Goal: Check status

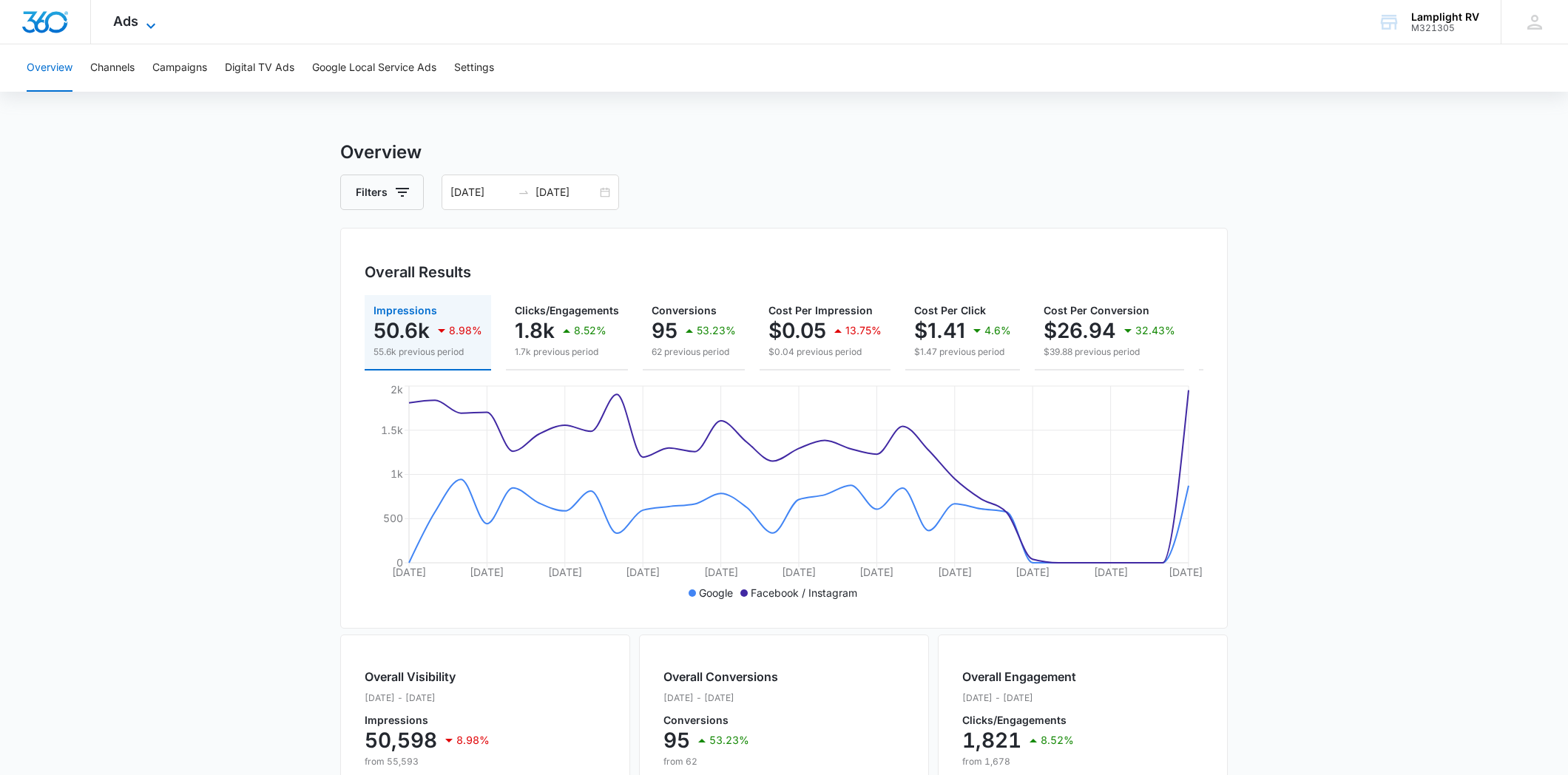
click at [147, 24] on icon at bounding box center [151, 25] width 9 height 5
click at [150, 23] on icon at bounding box center [150, 25] width 18 height 18
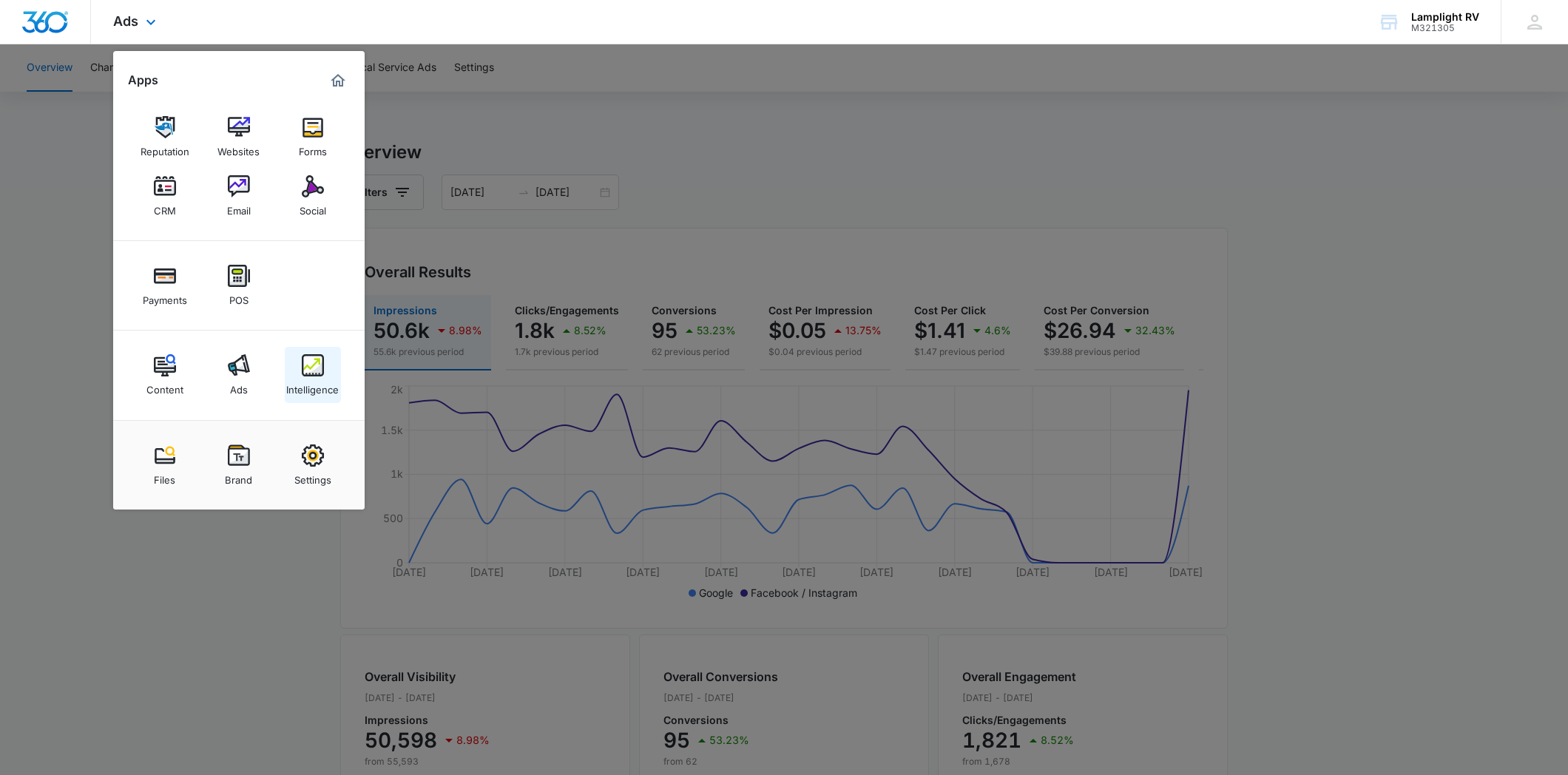
click at [310, 378] on div "Intelligence" at bounding box center [312, 385] width 52 height 19
click at [310, 378] on main "Overview Filters [DATE] [DATE] Overall Results Impressions 50.6k 8.98% 55.6k pr…" at bounding box center [784, 670] width 1568 height 1062
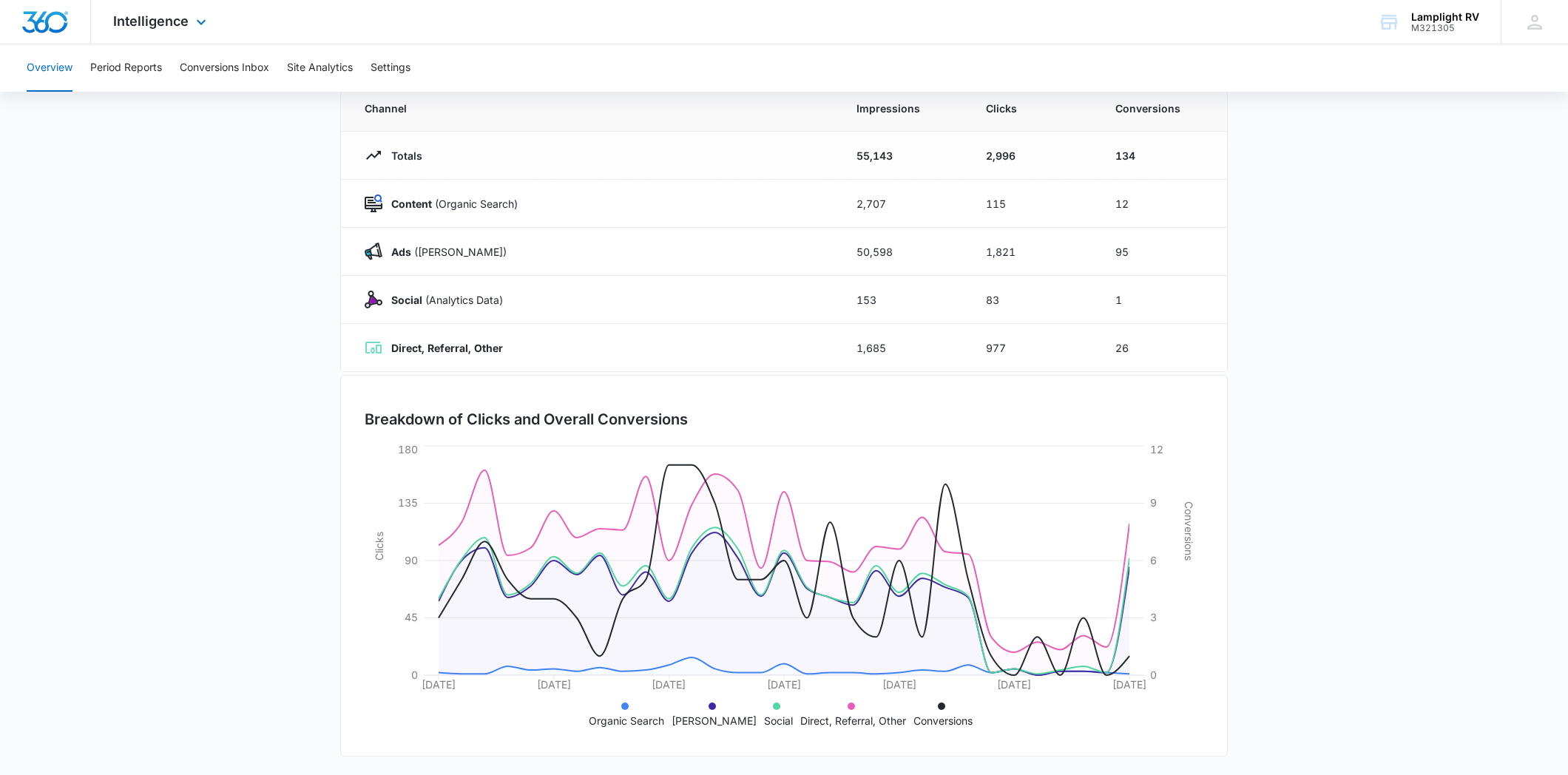
scroll to position [140, 0]
click at [228, 74] on button "Conversions Inbox" at bounding box center [224, 68] width 90 height 48
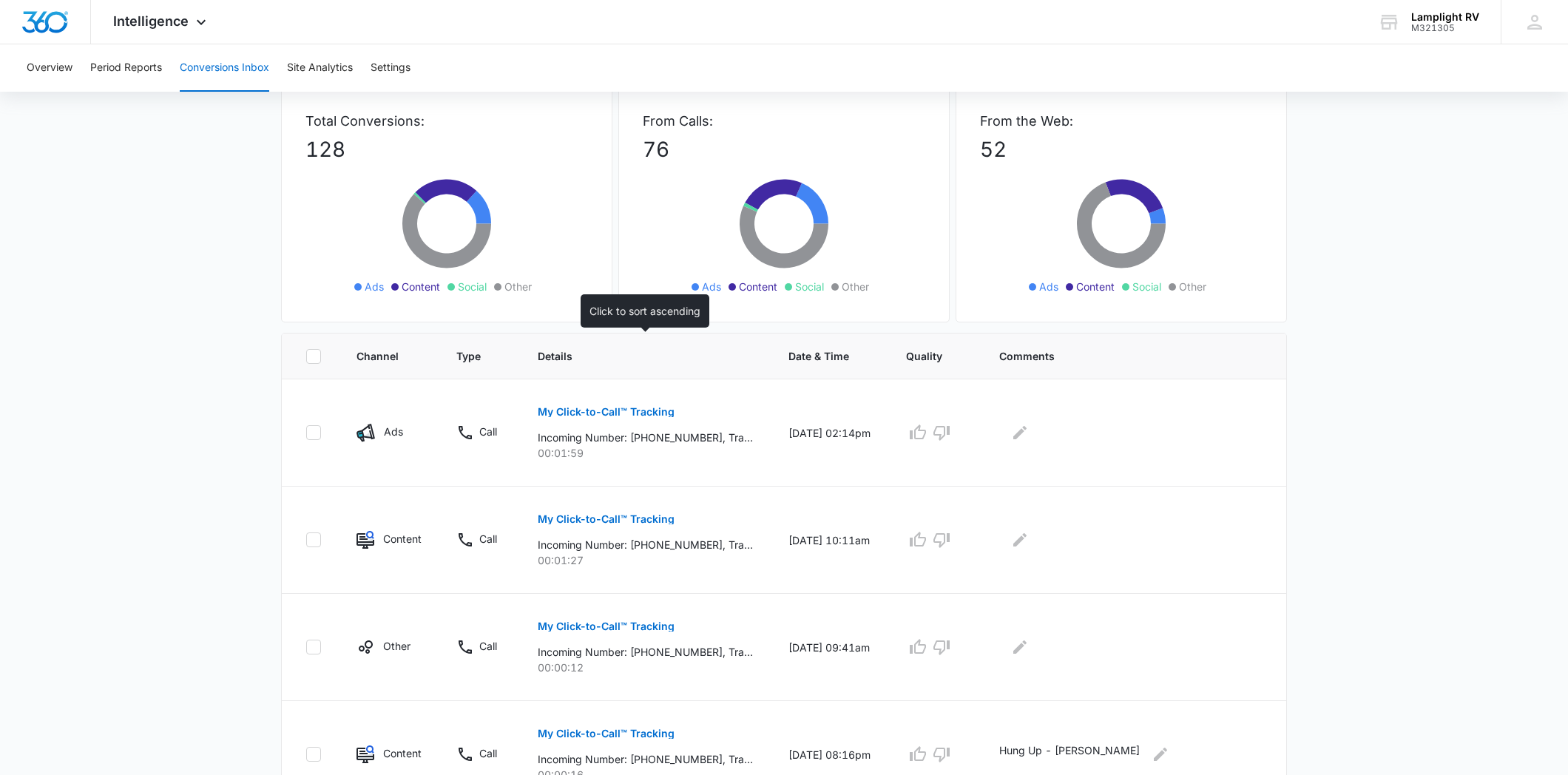
scroll to position [91, 0]
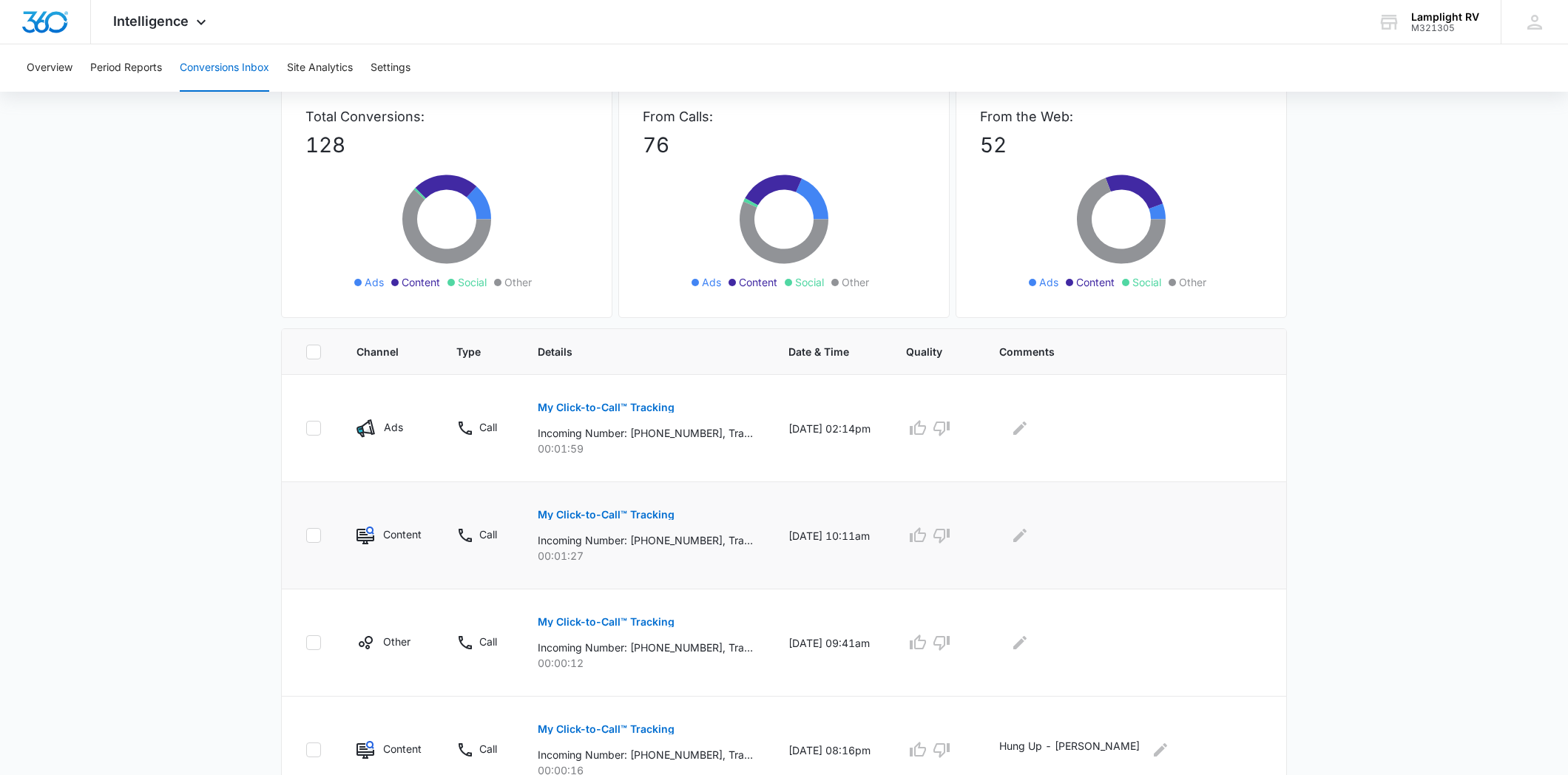
click at [642, 513] on p "My Click-to-Call™ Tracking" at bounding box center [606, 514] width 137 height 10
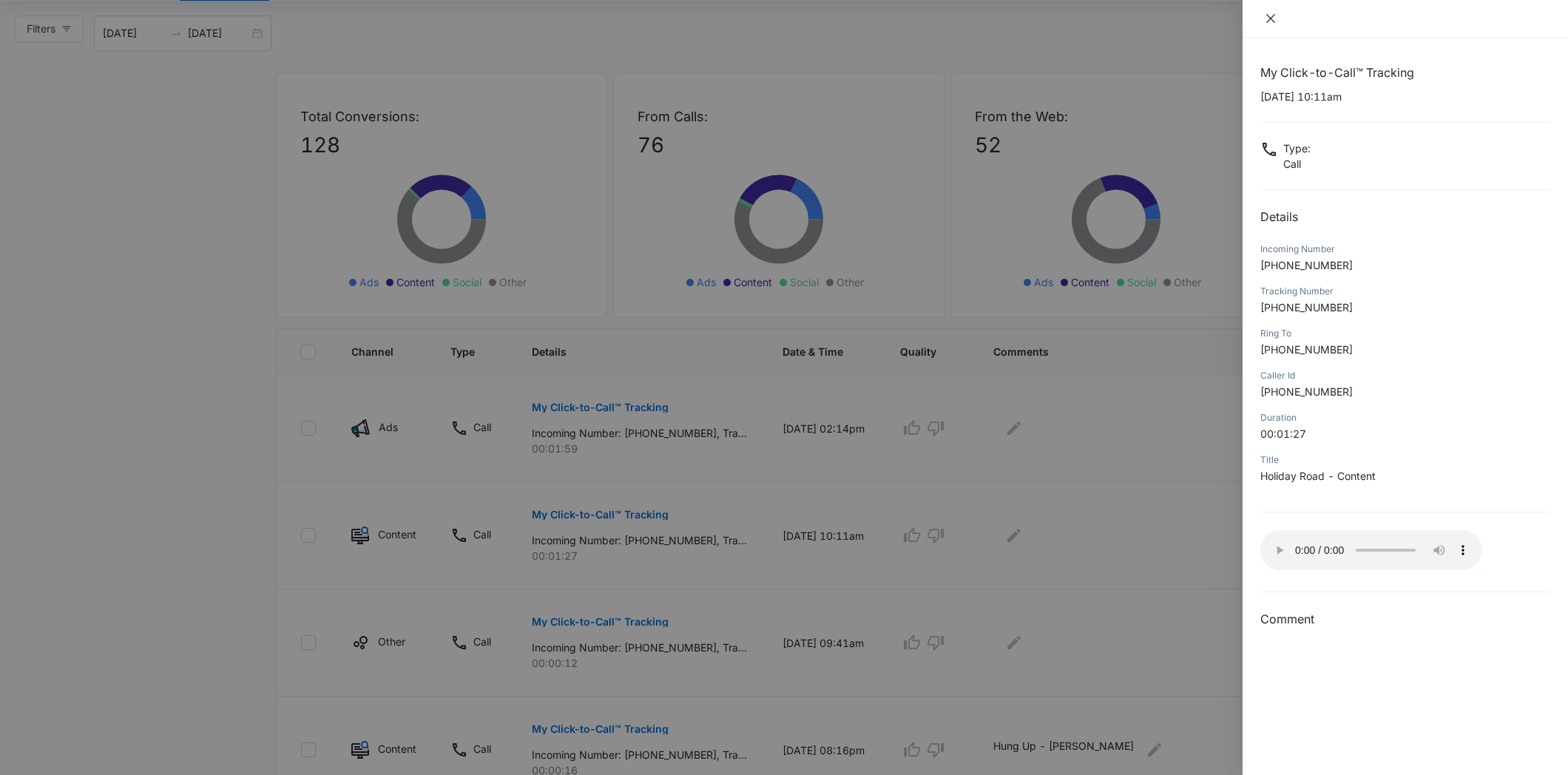
click at [1265, 23] on icon "close" at bounding box center [1270, 18] width 12 height 12
